Goal: Navigation & Orientation: Find specific page/section

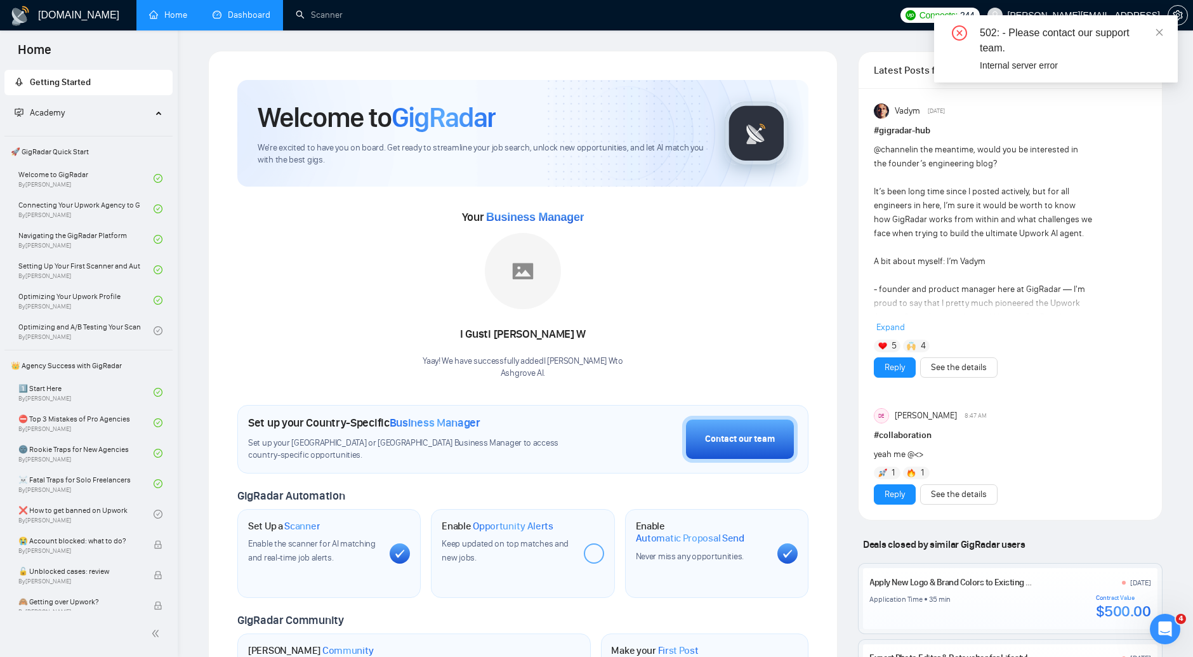
click at [244, 17] on link "Dashboard" at bounding box center [242, 15] width 58 height 11
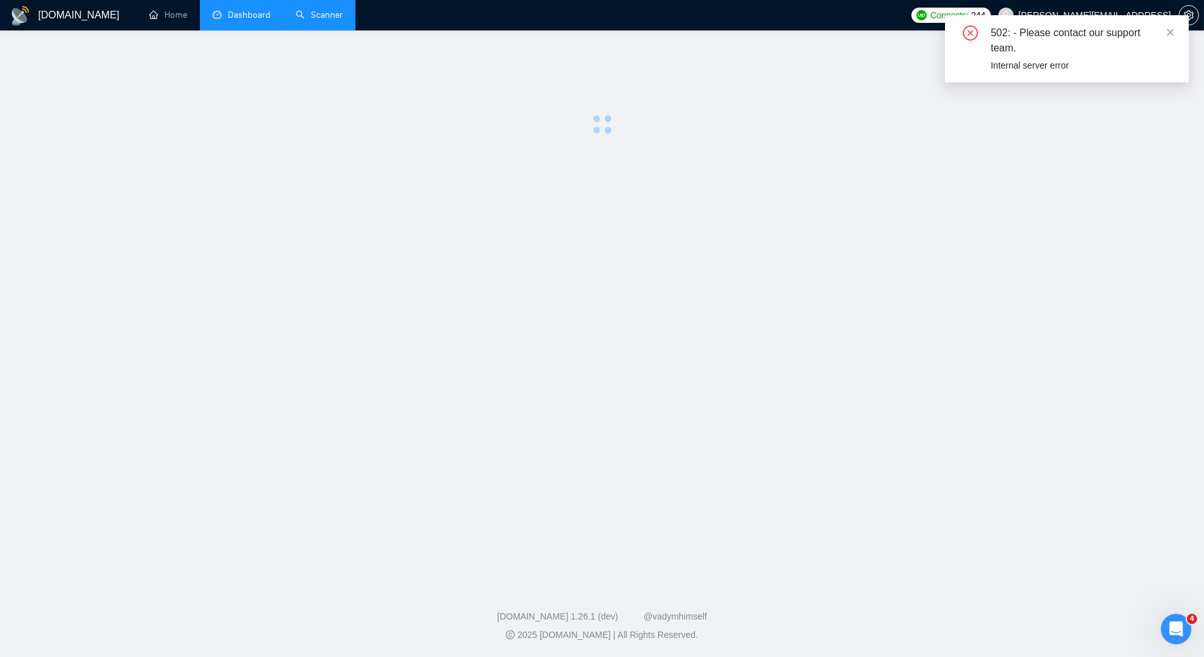
click at [322, 15] on link "Scanner" at bounding box center [319, 15] width 47 height 11
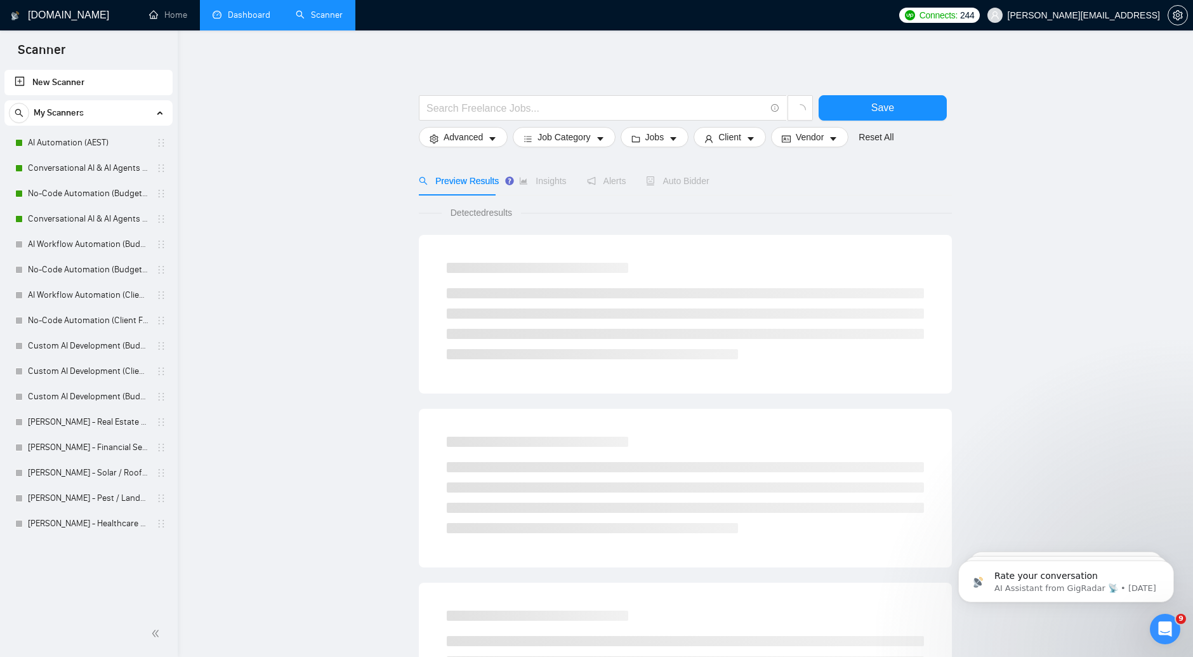
click at [249, 14] on link "Dashboard" at bounding box center [242, 15] width 58 height 11
